Goal: Navigation & Orientation: Understand site structure

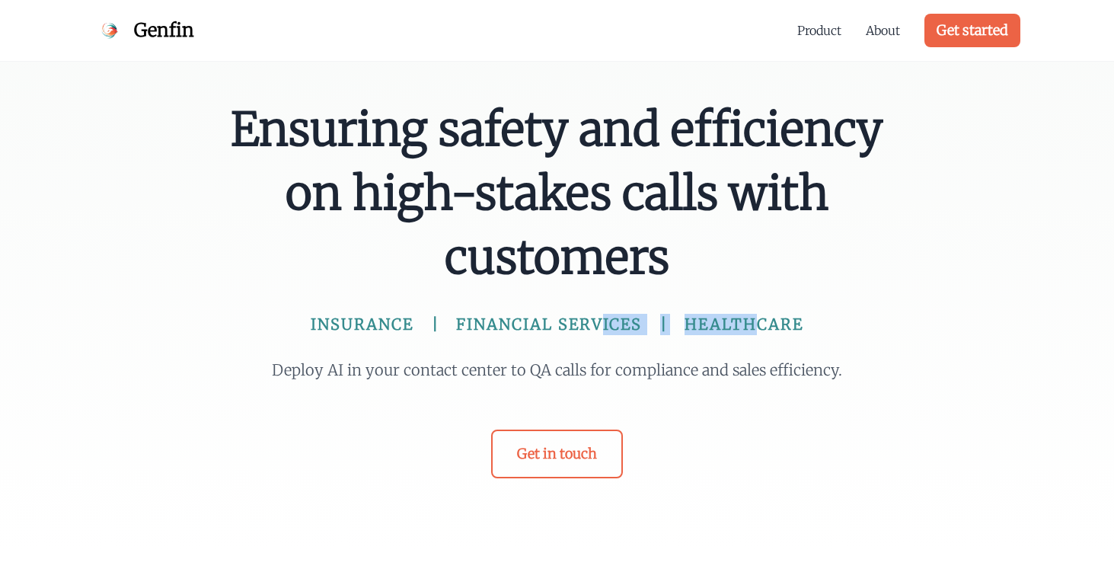
drag, startPoint x: 755, startPoint y: 323, endPoint x: 579, endPoint y: 319, distance: 176.7
click at [579, 319] on div "INSURANCE | FINANCIAL SERVICES | HEALTHCARE" at bounding box center [557, 324] width 658 height 21
click at [590, 321] on span "FINANCIAL SERVICES" at bounding box center [549, 324] width 186 height 21
drag, startPoint x: 714, startPoint y: 267, endPoint x: 605, endPoint y: 130, distance: 175.5
click at [600, 130] on span "Ensuring safety and efficiency on high-stakes calls with customers" at bounding box center [557, 193] width 658 height 192
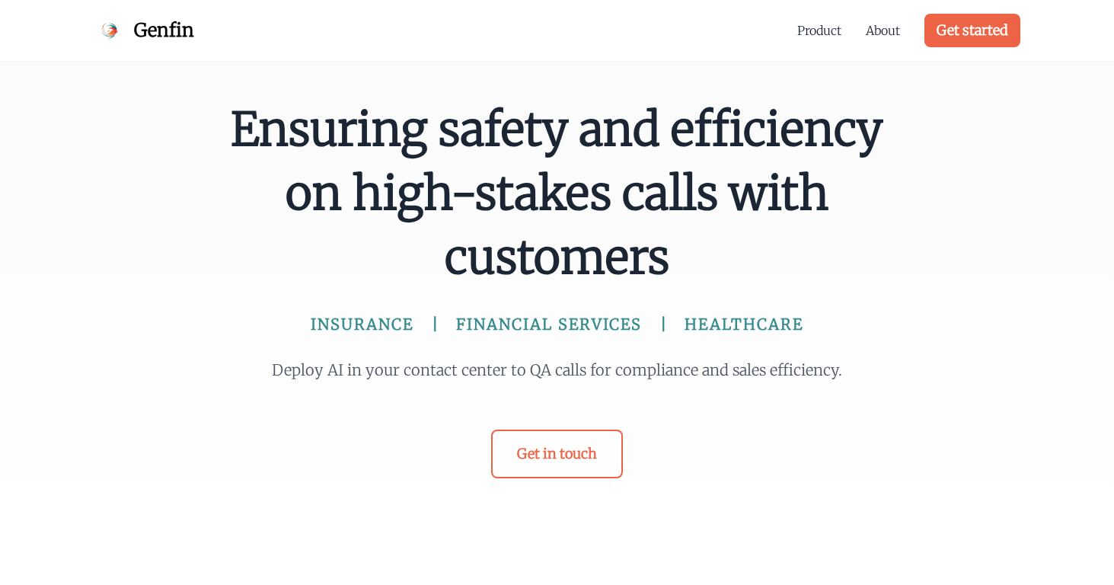
click at [674, 186] on span "Ensuring safety and efficiency on high-stakes calls with customers" at bounding box center [557, 193] width 658 height 192
click at [831, 30] on link "Product" at bounding box center [819, 30] width 44 height 18
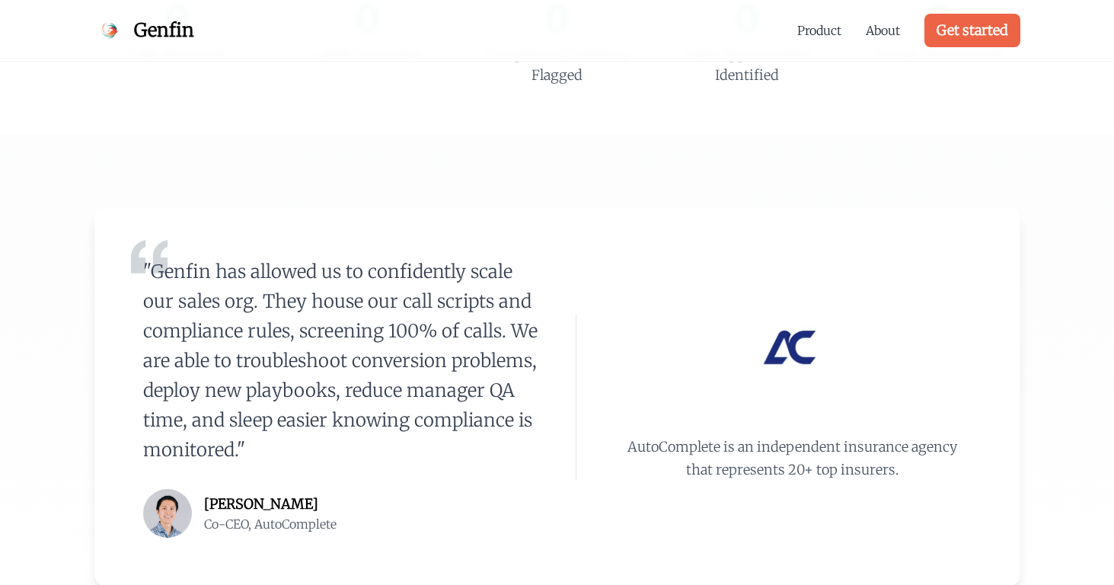
scroll to position [511, 0]
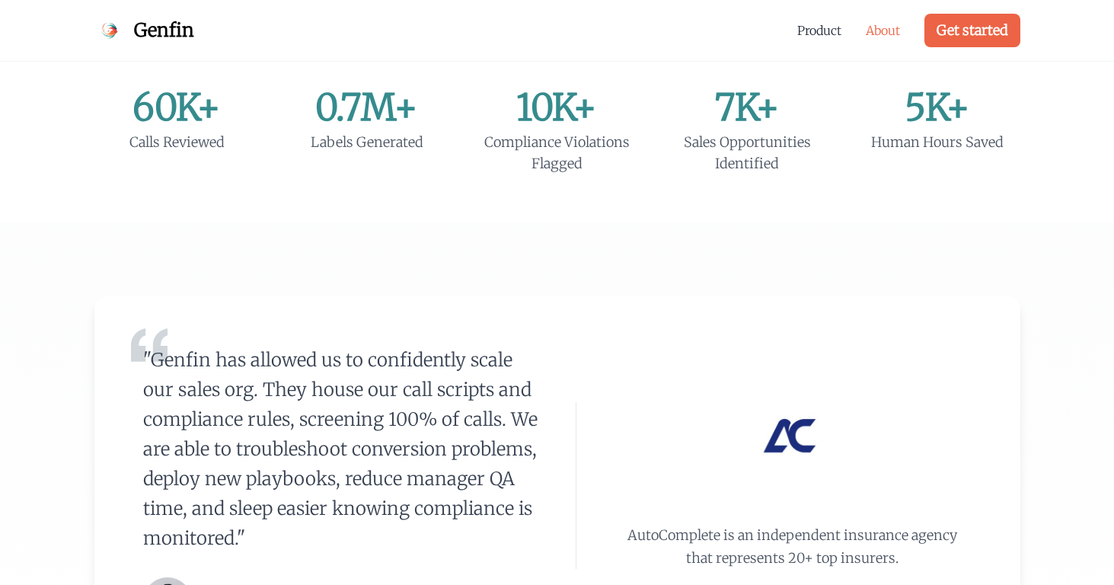
click at [876, 34] on link "About" at bounding box center [883, 30] width 34 height 18
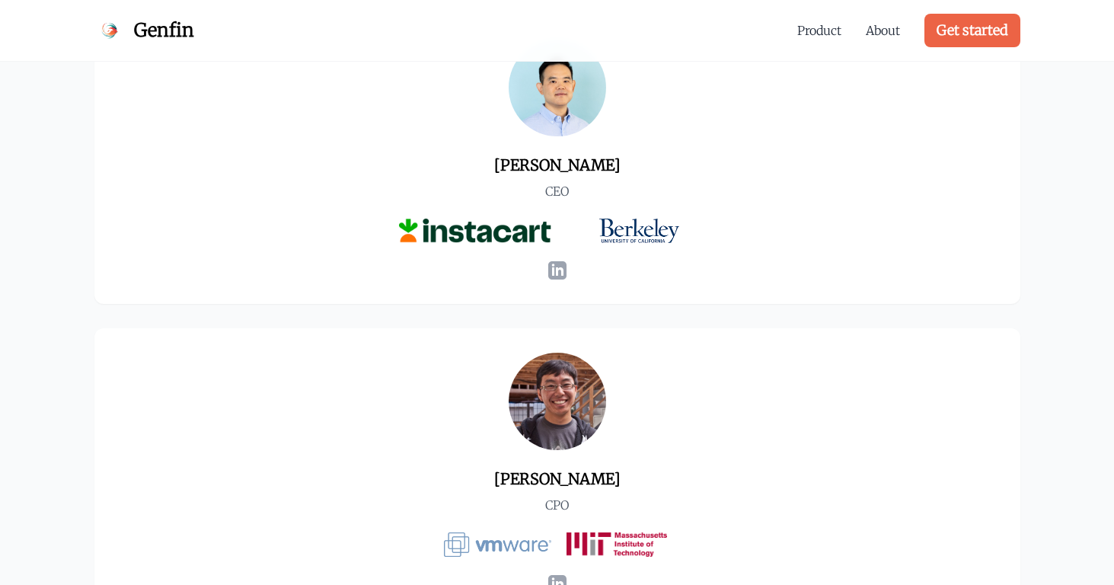
scroll to position [763, 0]
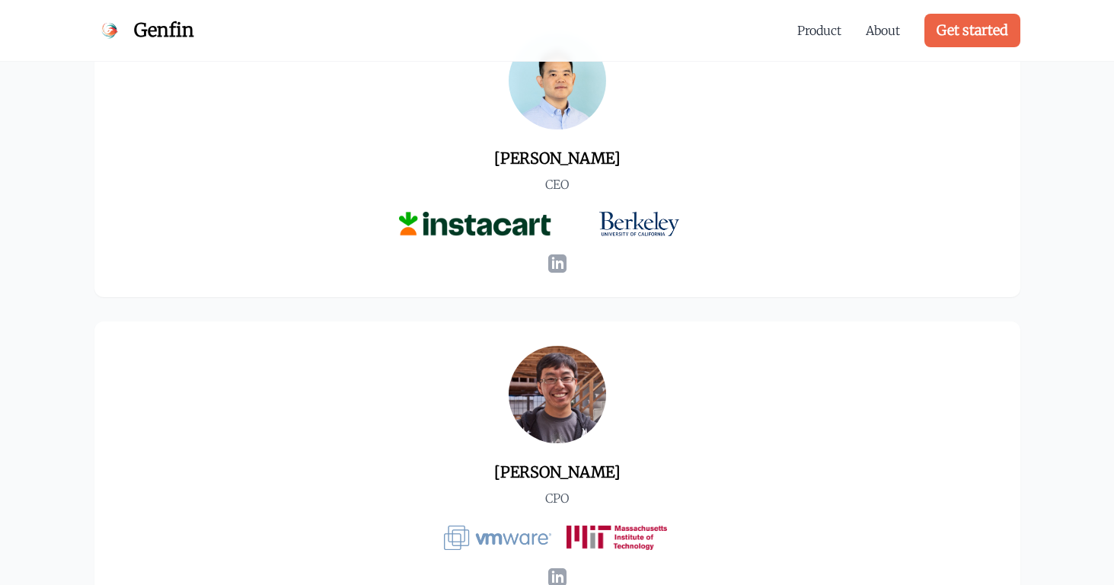
click at [558, 265] on icon at bounding box center [557, 263] width 18 height 18
